Goal: Task Accomplishment & Management: Complete application form

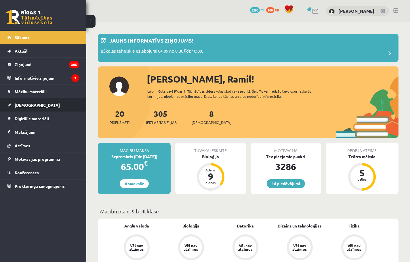
click at [67, 107] on link "[DEMOGRAPHIC_DATA]" at bounding box center [43, 104] width 72 height 13
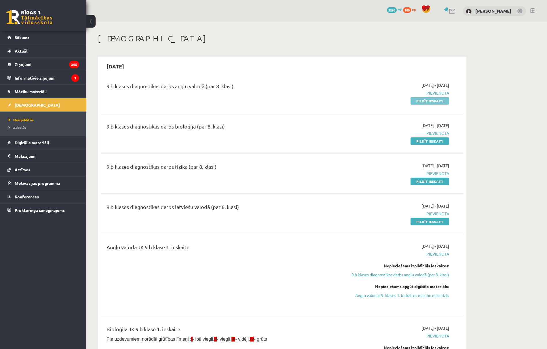
click at [410, 99] on link "Pildīt ieskaiti" at bounding box center [429, 100] width 39 height 7
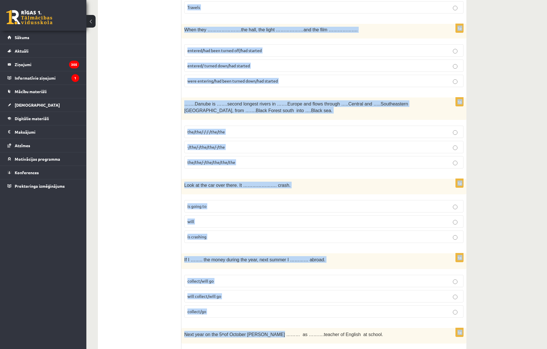
scroll to position [1956, 0]
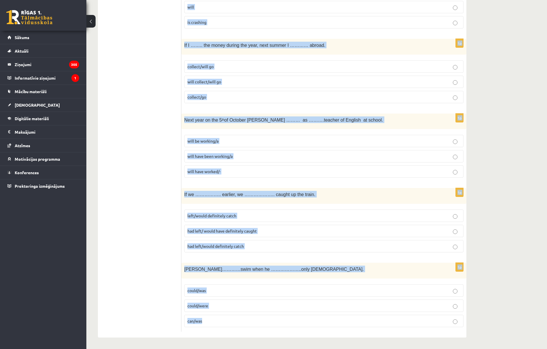
drag, startPoint x: 186, startPoint y: 115, endPoint x: 310, endPoint y: 329, distance: 247.5
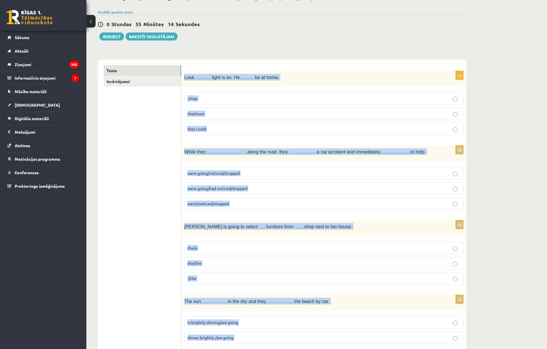
scroll to position [0, 0]
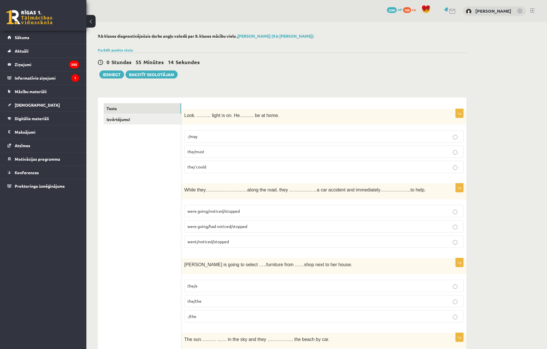
click at [207, 156] on label "the/must" at bounding box center [323, 152] width 279 height 12
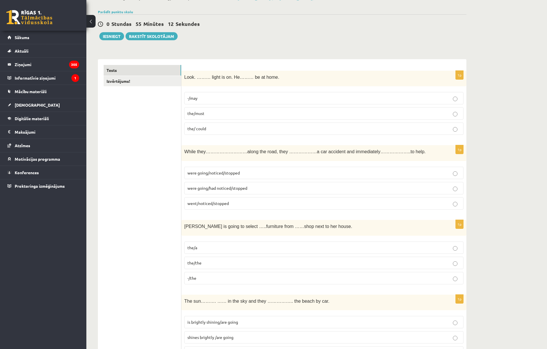
scroll to position [77, 0]
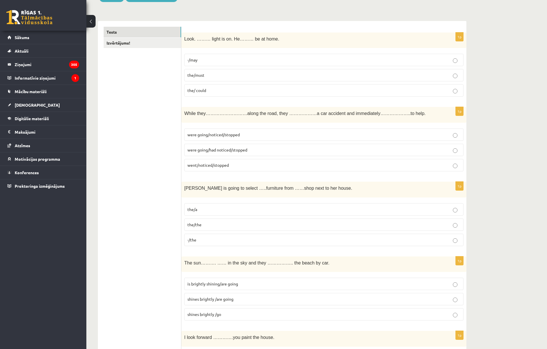
click at [194, 136] on span "were going/noticed/stopped" at bounding box center [213, 134] width 52 height 5
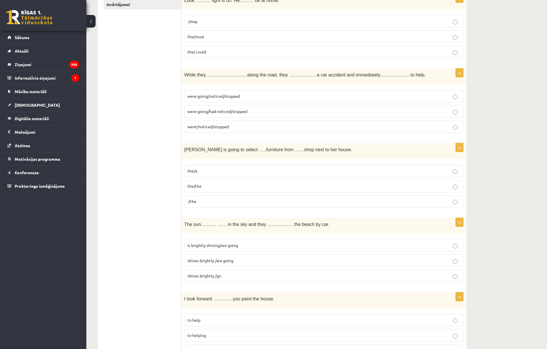
drag, startPoint x: 194, startPoint y: 203, endPoint x: 197, endPoint y: 185, distance: 18.2
click at [194, 203] on span "-/the" at bounding box center [191, 201] width 9 height 5
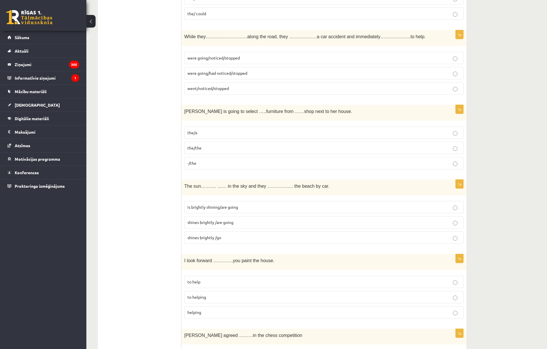
scroll to position [192, 0]
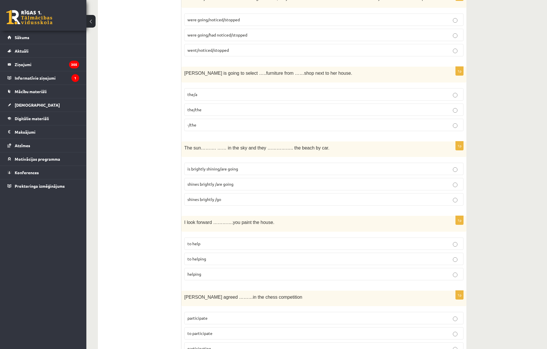
click at [213, 186] on span "shines brightly /are going" at bounding box center [210, 184] width 46 height 5
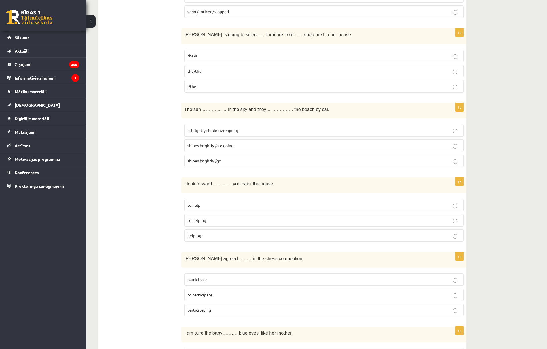
click at [205, 223] on span "to helping" at bounding box center [196, 220] width 19 height 5
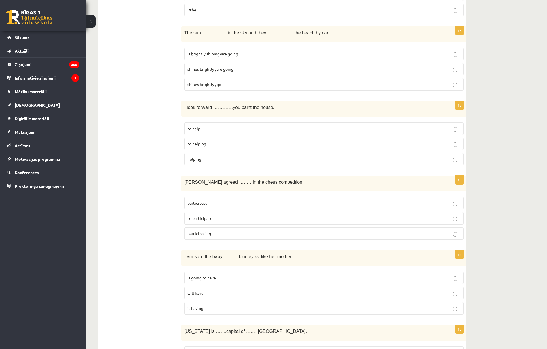
click at [205, 204] on span "participate" at bounding box center [197, 203] width 20 height 5
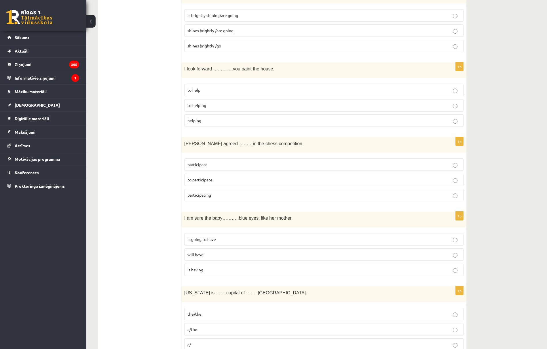
scroll to position [384, 0]
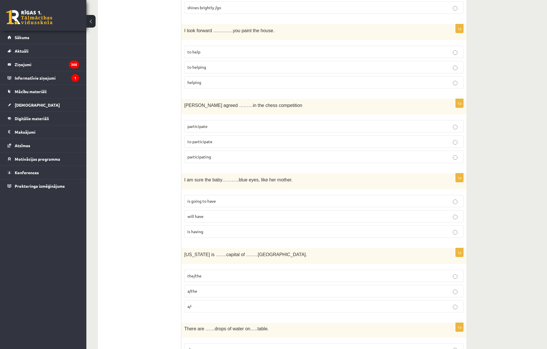
click at [207, 220] on p "will have" at bounding box center [323, 216] width 273 height 6
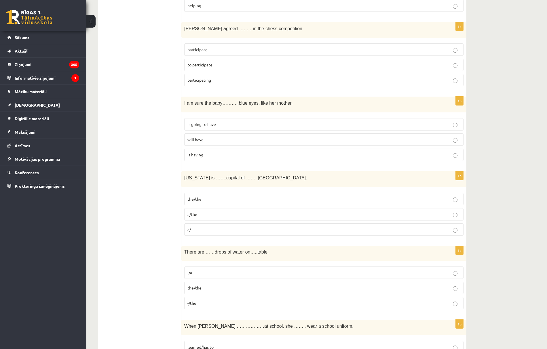
click at [197, 218] on p "a/the" at bounding box center [323, 214] width 273 height 6
click at [202, 205] on label "the/the" at bounding box center [323, 199] width 279 height 12
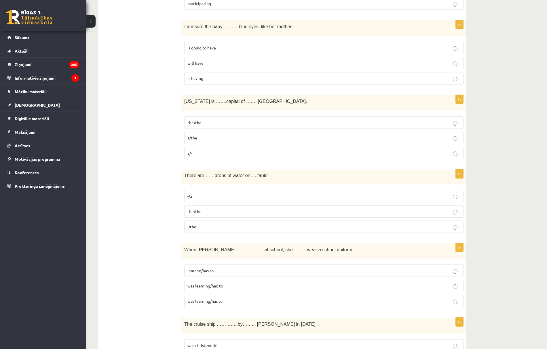
click at [201, 230] on p "-/the" at bounding box center [323, 227] width 273 height 6
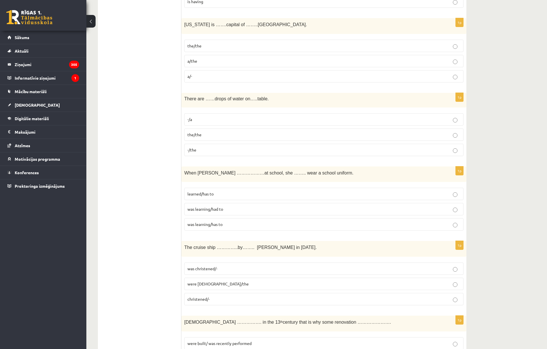
click at [220, 212] on p "was learning/had to" at bounding box center [323, 209] width 273 height 6
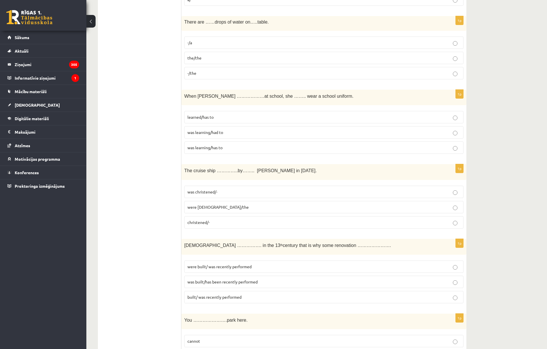
click at [192, 195] on span "was christened/-" at bounding box center [202, 191] width 30 height 5
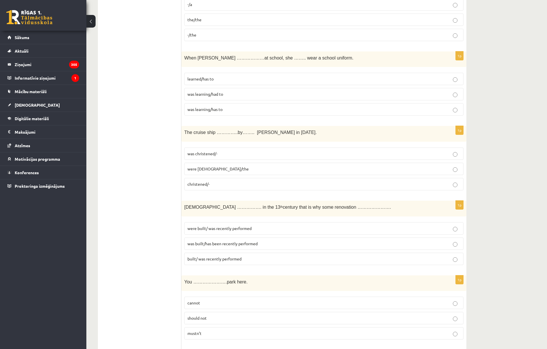
scroll to position [767, 0]
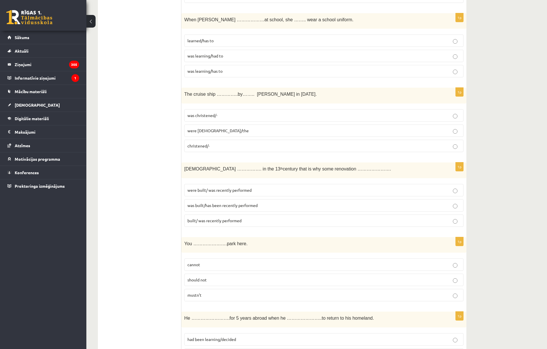
click at [196, 208] on span "was built/has been recently performed" at bounding box center [222, 205] width 70 height 5
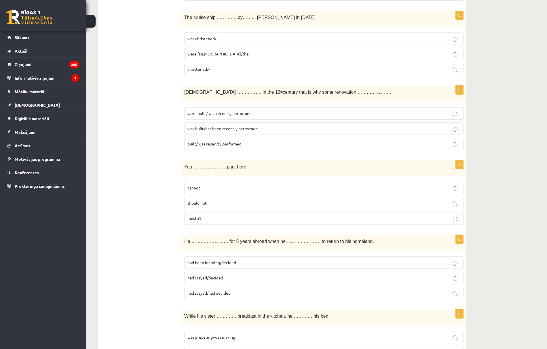
click at [196, 191] on p "cannot" at bounding box center [323, 188] width 273 height 6
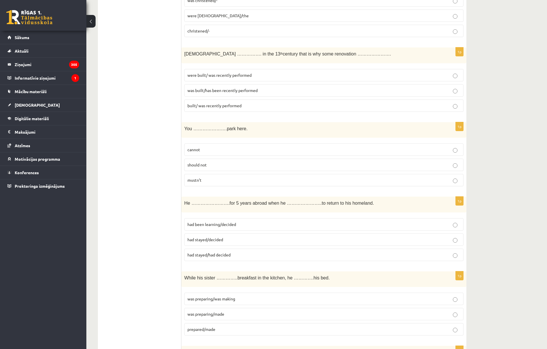
scroll to position [921, 0]
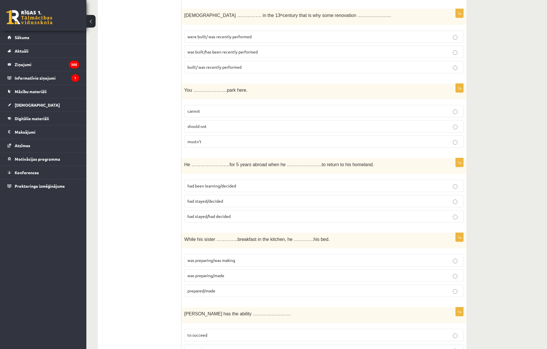
click at [203, 204] on span "had stayed/decided" at bounding box center [205, 201] width 36 height 5
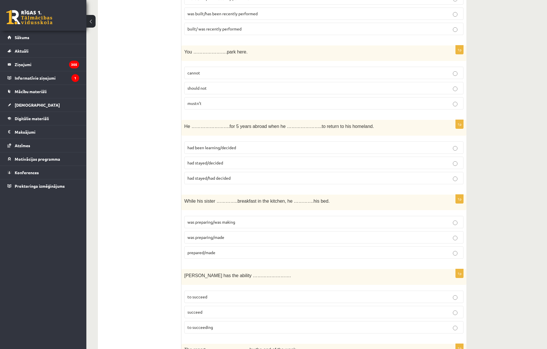
scroll to position [997, 0]
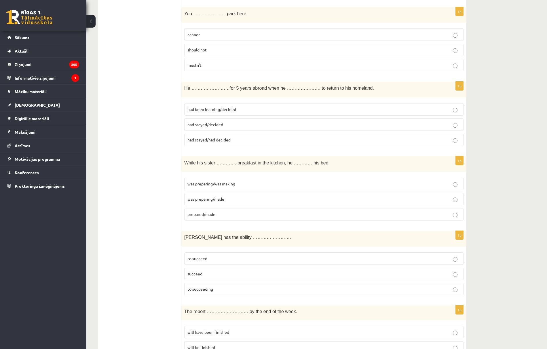
click at [212, 202] on span "was preparing/made" at bounding box center [205, 199] width 37 height 5
click at [207, 187] on p "was preparing/was making" at bounding box center [323, 184] width 273 height 6
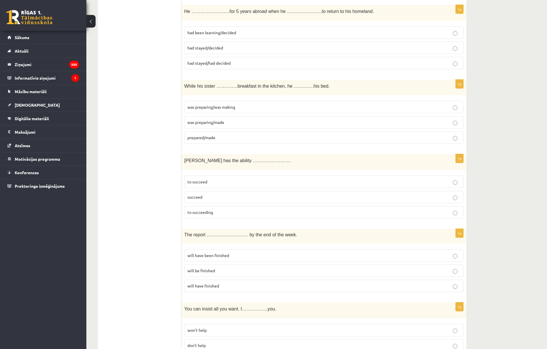
click at [197, 184] on span "to succeed" at bounding box center [197, 181] width 20 height 5
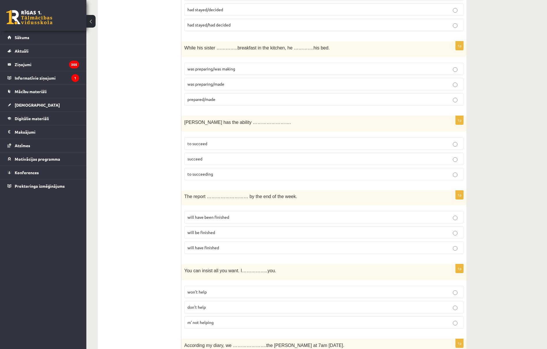
scroll to position [1151, 0]
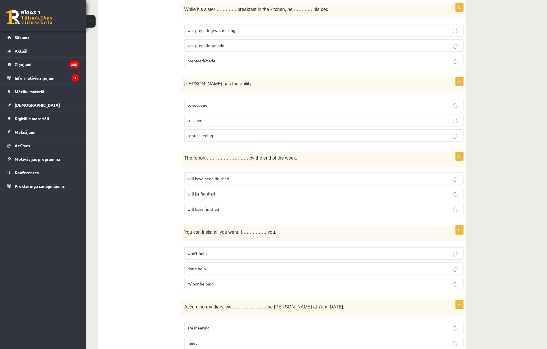
click at [214, 212] on span "will have finished" at bounding box center [203, 209] width 32 height 5
click at [200, 185] on label "will have been finished" at bounding box center [323, 179] width 279 height 12
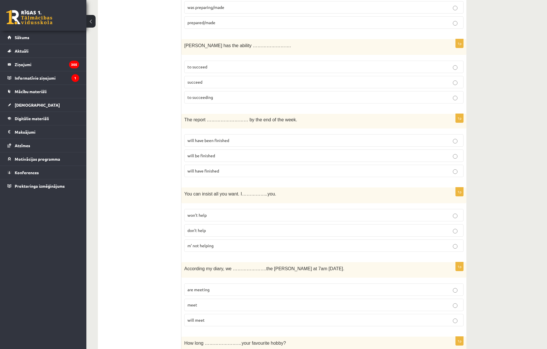
scroll to position [1227, 0]
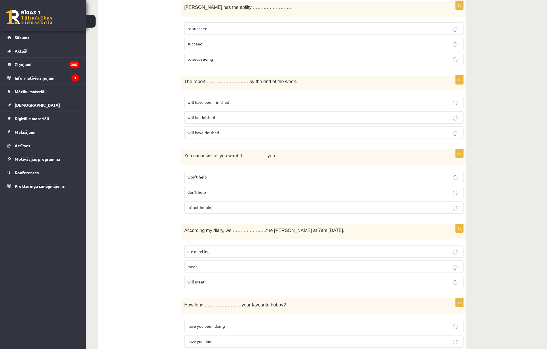
click at [200, 180] on p "won’t help" at bounding box center [323, 177] width 273 height 6
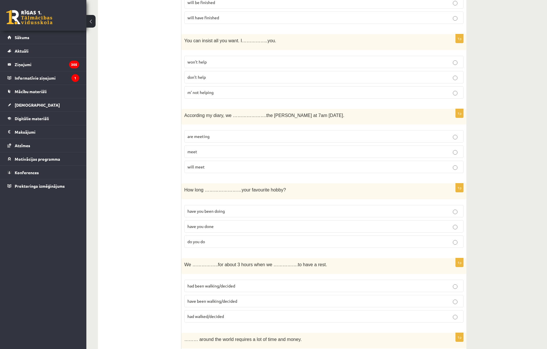
scroll to position [1304, 0]
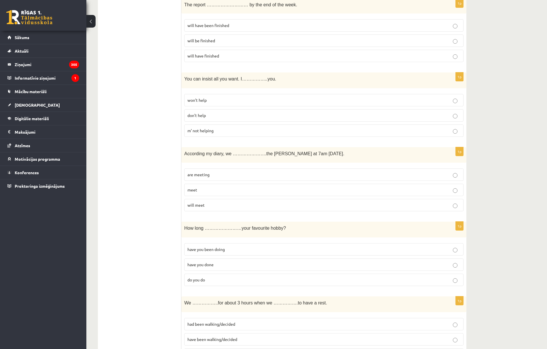
click at [198, 178] on p "are meeting" at bounding box center [323, 175] width 273 height 6
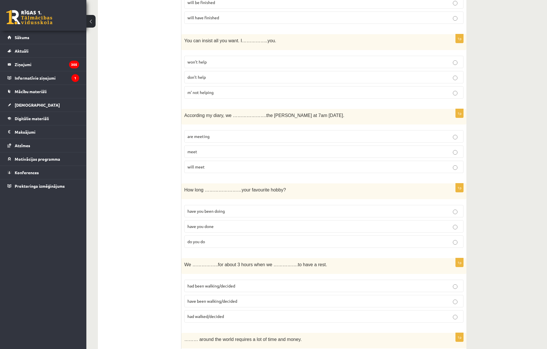
scroll to position [1381, 0]
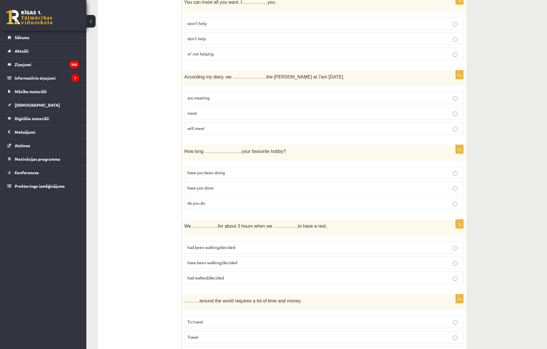
click at [206, 175] on span "have you been doing" at bounding box center [205, 172] width 37 height 5
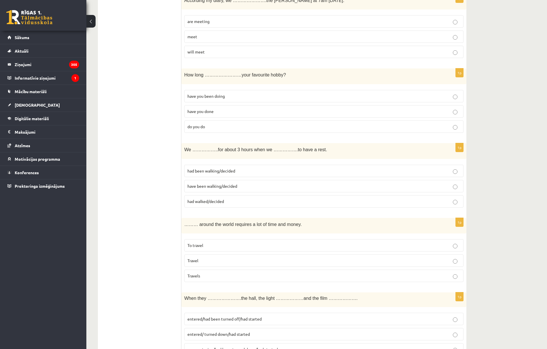
click at [201, 174] on span "had been walking/decided" at bounding box center [211, 170] width 48 height 5
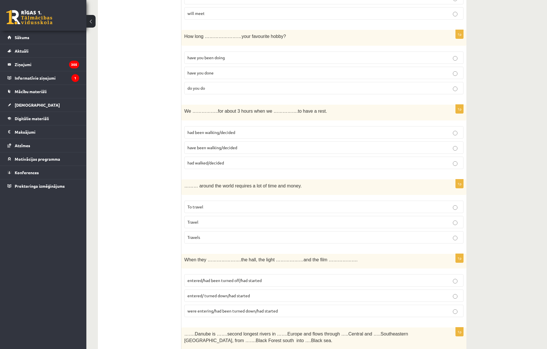
scroll to position [1534, 0]
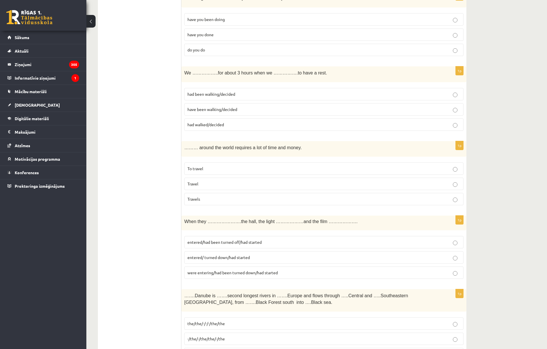
click at [197, 175] on label "To travel" at bounding box center [323, 169] width 279 height 12
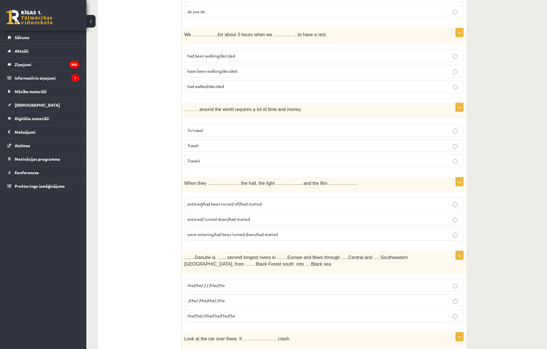
scroll to position [1611, 0]
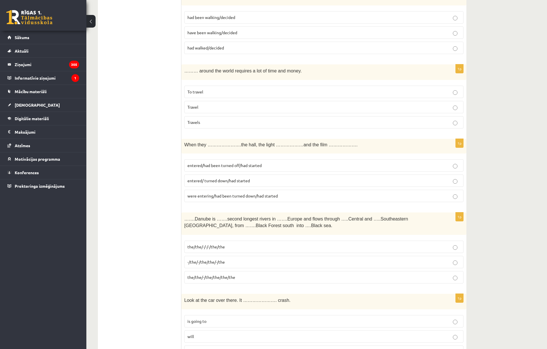
click at [203, 168] on span "entered/had been turned off/had started" at bounding box center [224, 165] width 74 height 5
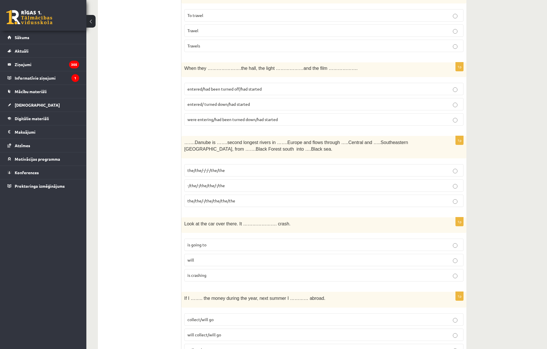
click at [190, 173] on span "the/the/-/-/-/the/the" at bounding box center [205, 170] width 37 height 5
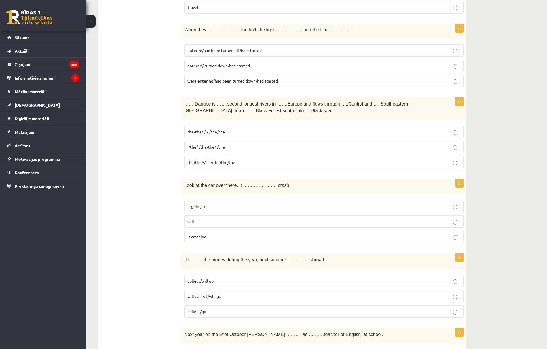
scroll to position [1765, 0]
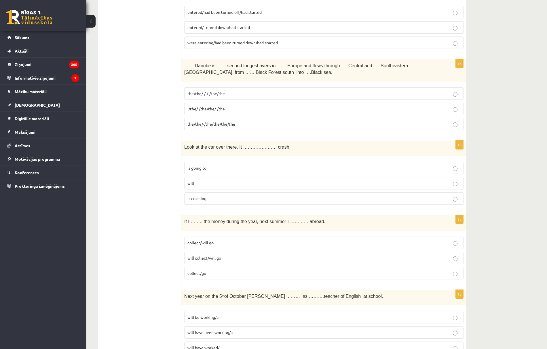
click at [199, 171] on span "is going to" at bounding box center [196, 167] width 19 height 5
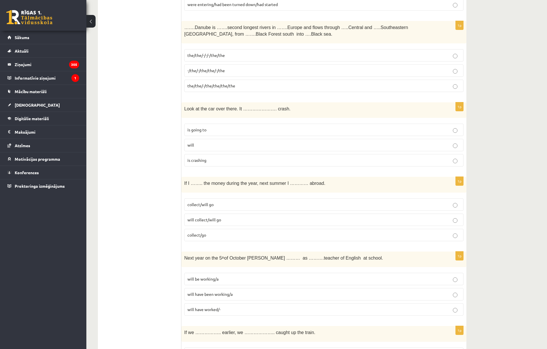
scroll to position [1841, 0]
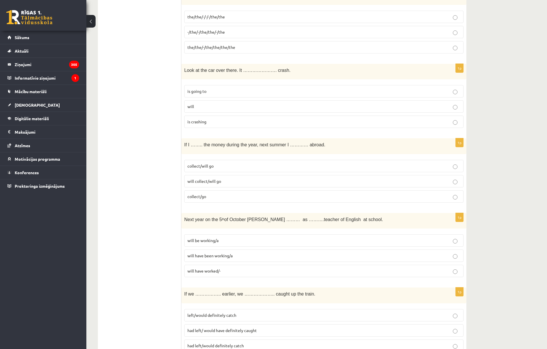
click at [196, 169] on p "collect/will go" at bounding box center [323, 166] width 273 height 6
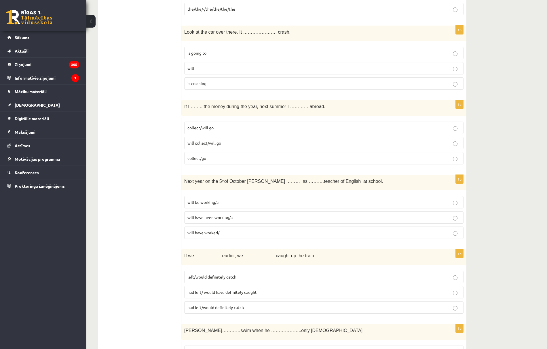
scroll to position [1918, 0]
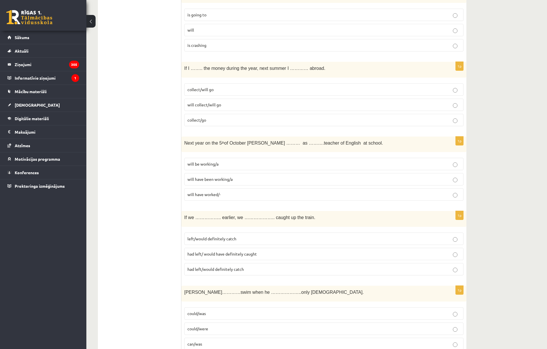
click at [207, 182] on span "will have been working/a" at bounding box center [209, 179] width 45 height 5
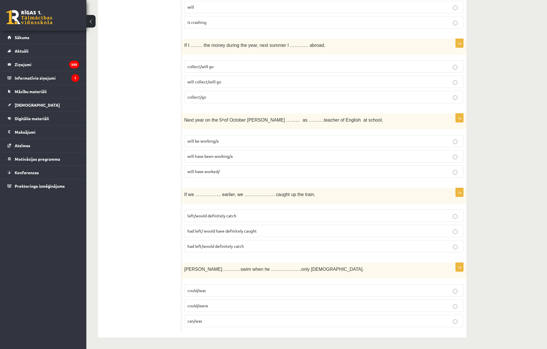
click at [227, 230] on span "had left/ would have definitely caught" at bounding box center [221, 230] width 69 height 5
click at [207, 319] on p "can/was" at bounding box center [323, 321] width 273 height 6
click at [206, 290] on p "could/was" at bounding box center [323, 291] width 273 height 6
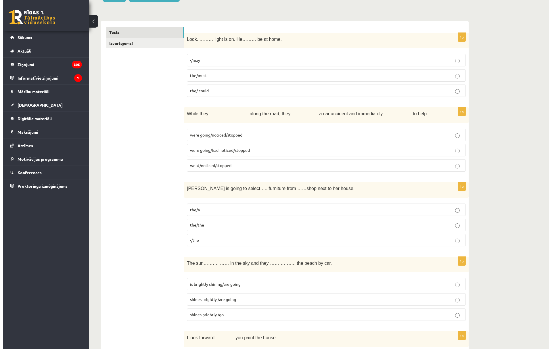
scroll to position [0, 0]
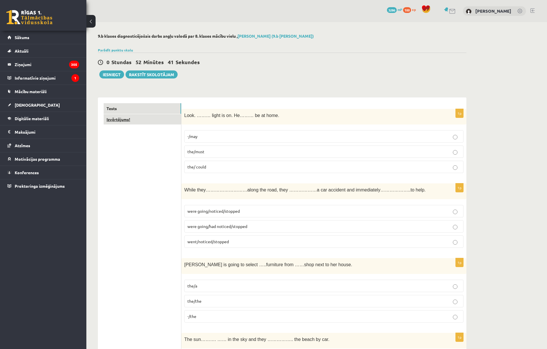
click at [143, 118] on link "Izvērtējums!" at bounding box center [142, 119] width 77 height 11
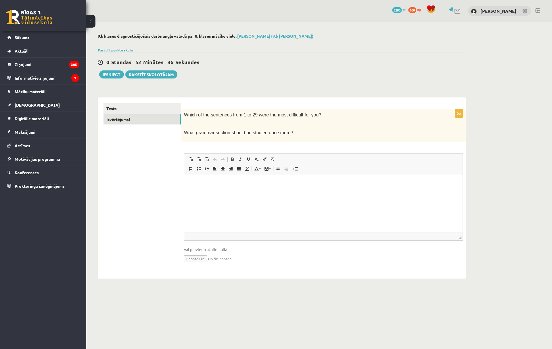
drag, startPoint x: 184, startPoint y: 113, endPoint x: 287, endPoint y: 134, distance: 105.1
click at [287, 134] on div "Which of the sentences from 1 to 29 were the most difficult for you? What gramm…" at bounding box center [323, 125] width 285 height 33
copy div "Which of the sentences from 1 to 29 were the most difficult for you? What gramm…"
click at [423, 90] on div "9.b klases diagnosticējošais darbs angļu valodā par 8. klases mācību vielu , Ra…" at bounding box center [281, 156] width 391 height 268
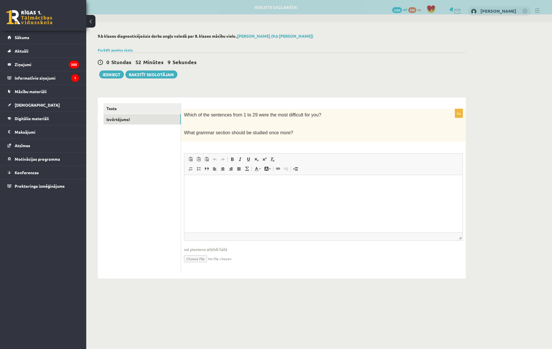
click at [317, 181] on p "Editor, wiswyg-editor-user-answer-47024921718540" at bounding box center [323, 184] width 267 height 6
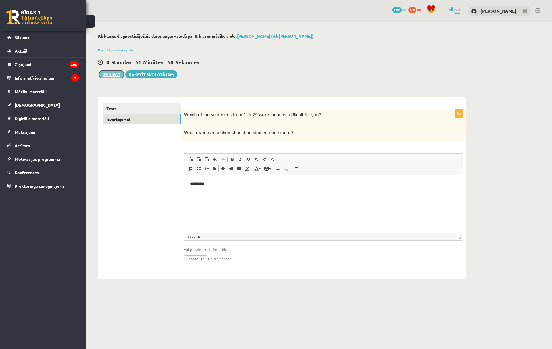
click at [113, 76] on button "Iesniegt" at bounding box center [111, 74] width 25 height 8
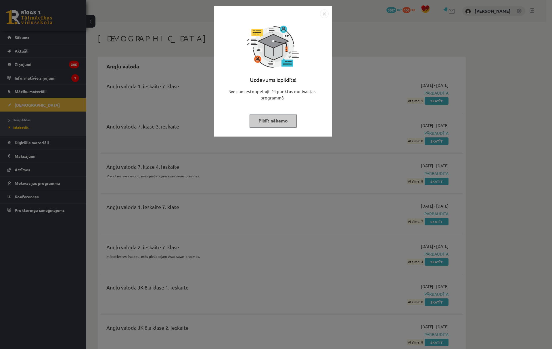
click at [279, 129] on div "Uzdevums izpildīts! Sveicam esi nopelnījis 21 punktus motivācijas programmā Pil…" at bounding box center [273, 75] width 111 height 115
click at [285, 121] on button "Pildīt nākamo" at bounding box center [273, 120] width 47 height 13
